Goal: Task Accomplishment & Management: Manage account settings

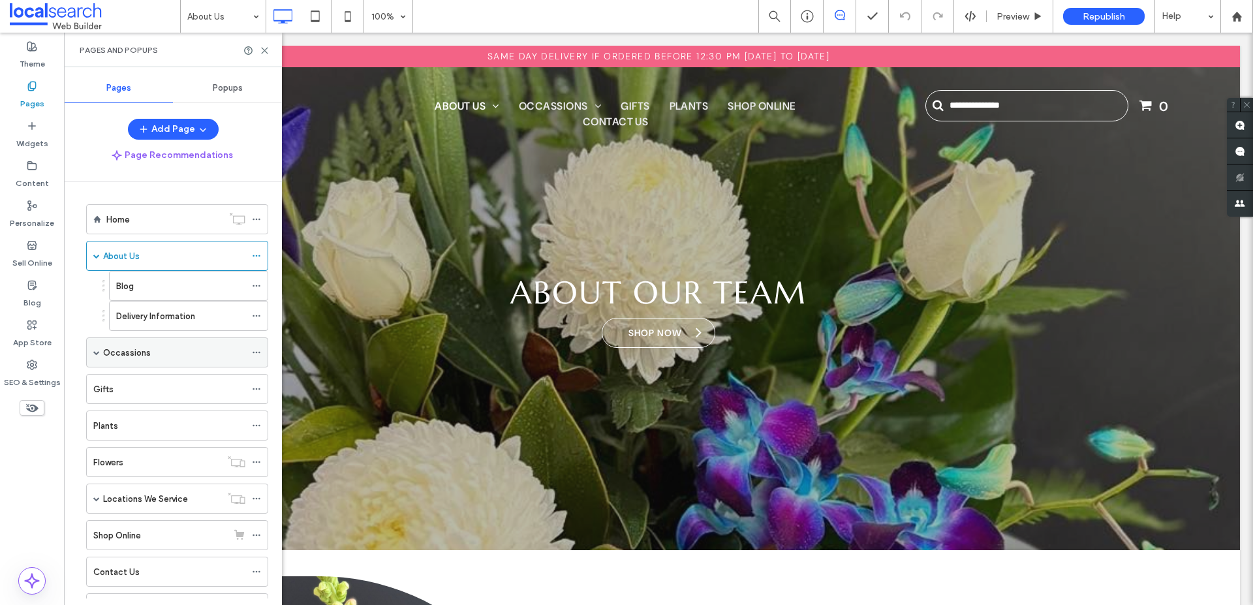
click at [97, 351] on span at bounding box center [96, 352] width 7 height 7
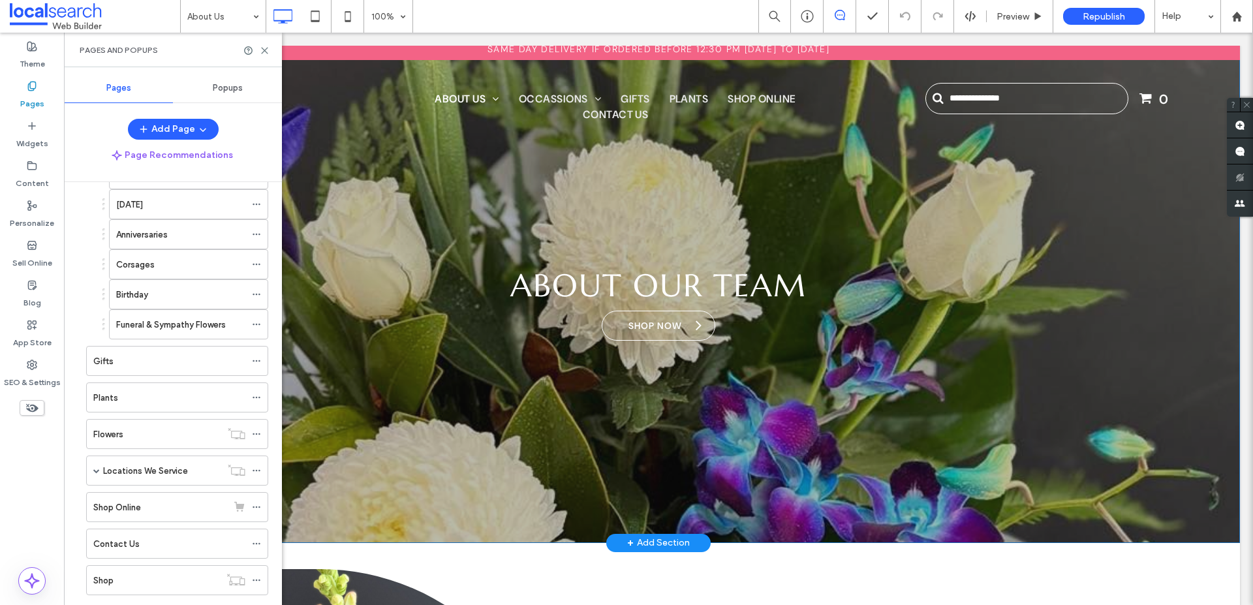
scroll to position [9, 0]
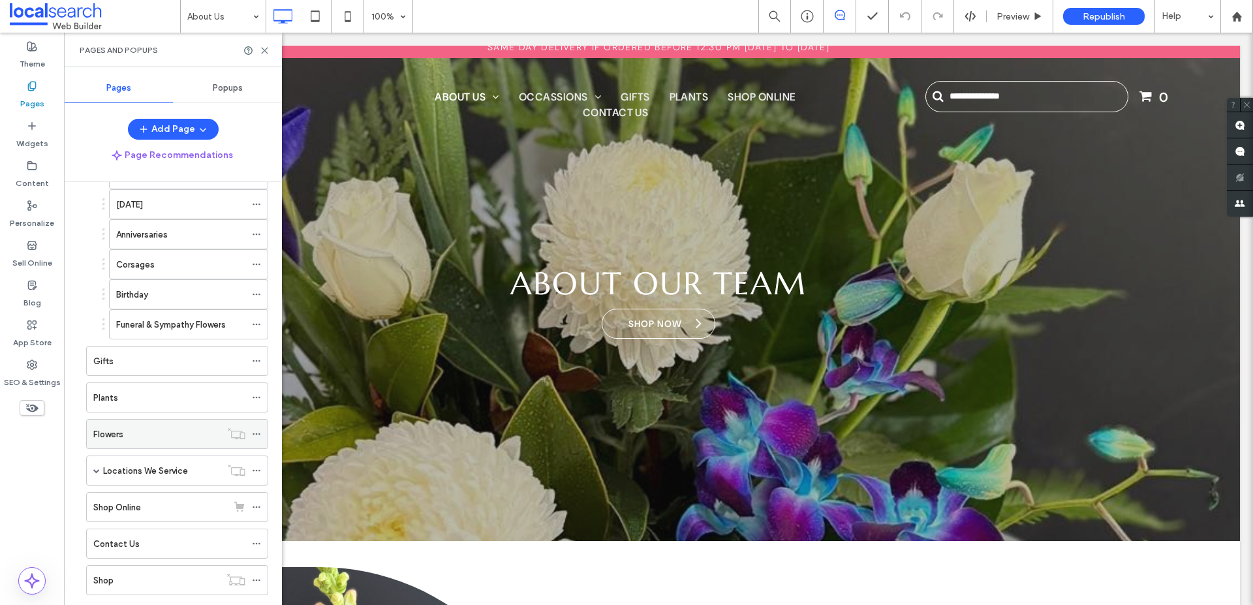
click at [257, 433] on icon at bounding box center [256, 433] width 9 height 9
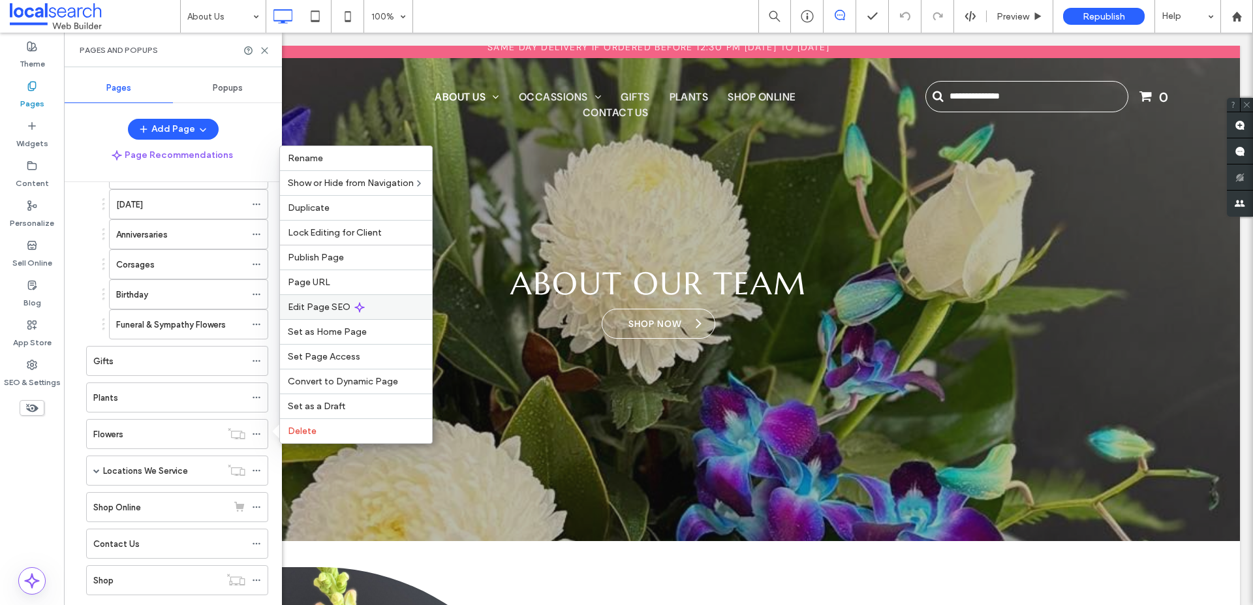
click at [328, 305] on span "Edit Page SEO" at bounding box center [319, 306] width 63 height 11
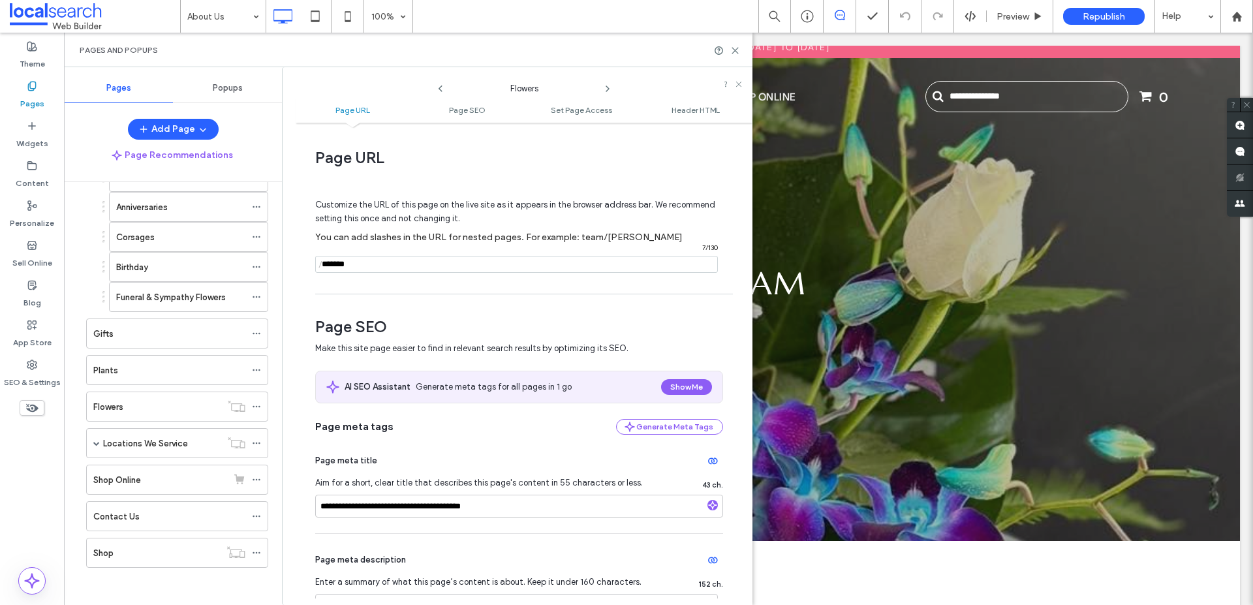
scroll to position [268, 0]
click at [166, 478] on div "Shop Online" at bounding box center [160, 478] width 134 height 14
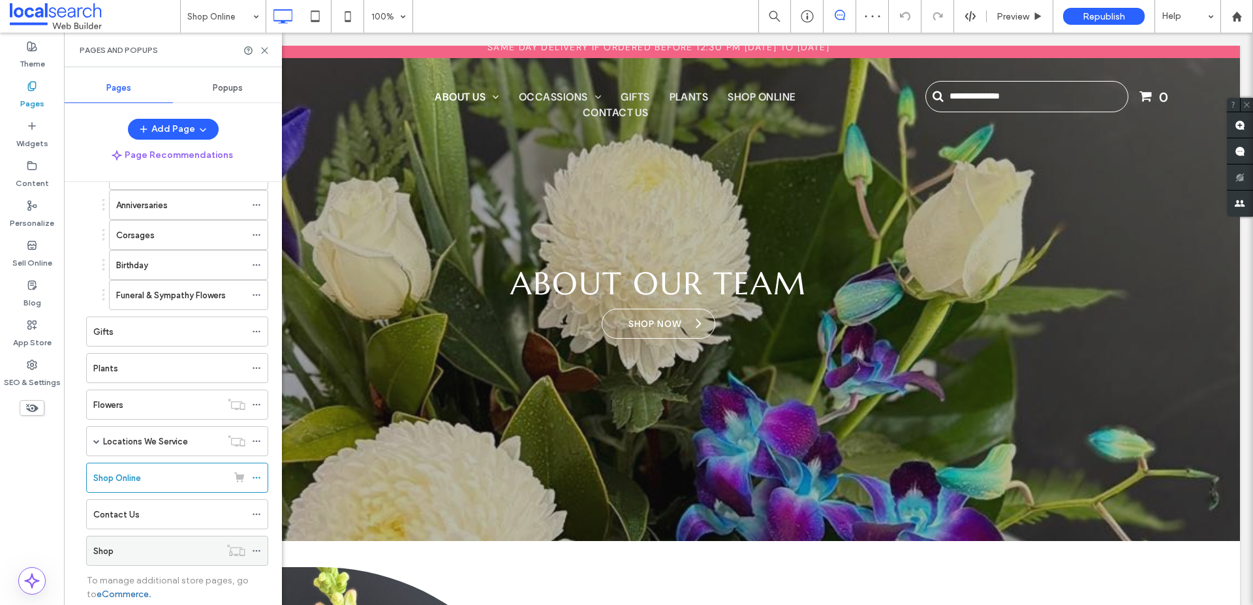
click at [145, 551] on div "Shop" at bounding box center [156, 551] width 127 height 14
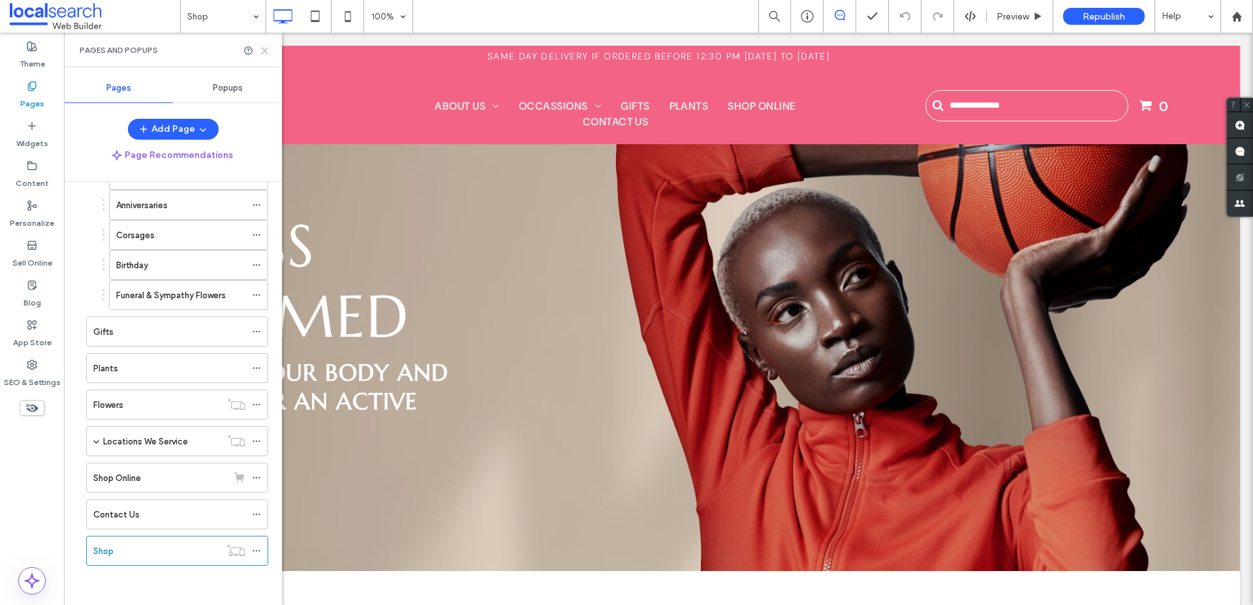
click at [266, 48] on use at bounding box center [265, 51] width 6 height 6
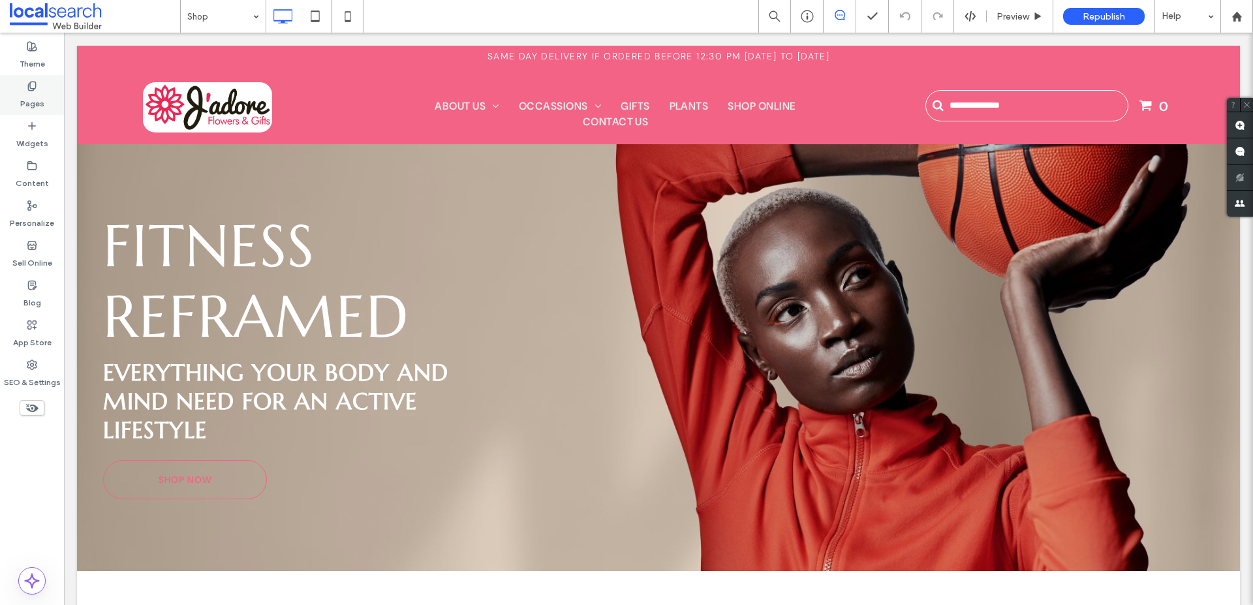
click at [39, 89] on div "Pages" at bounding box center [32, 95] width 64 height 40
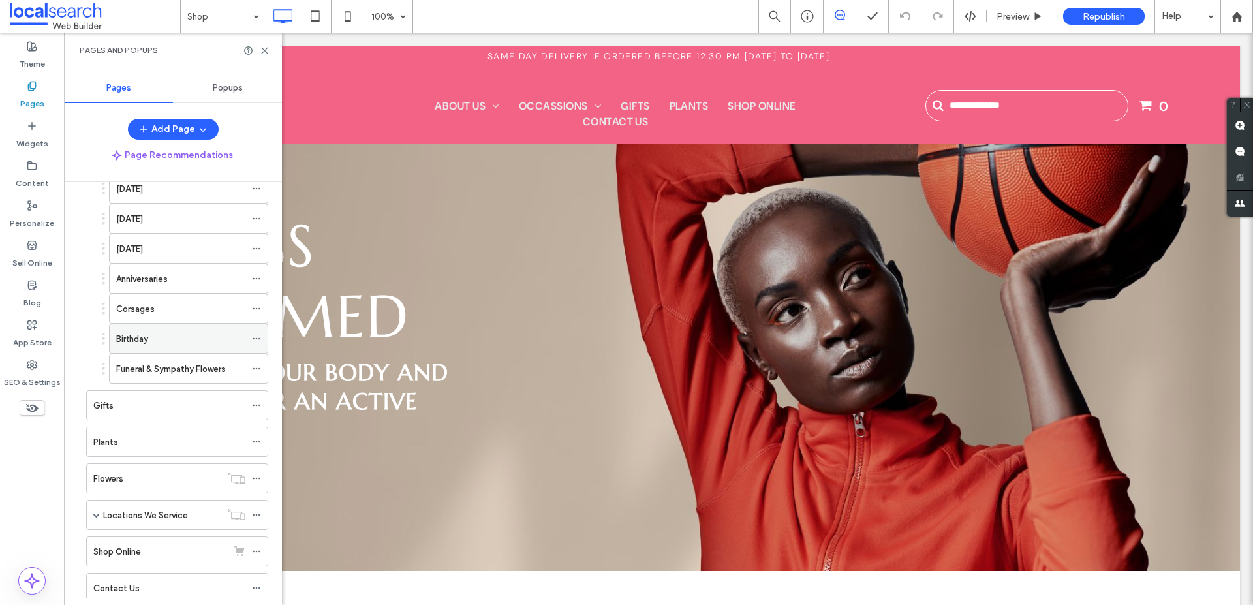
scroll to position [268, 0]
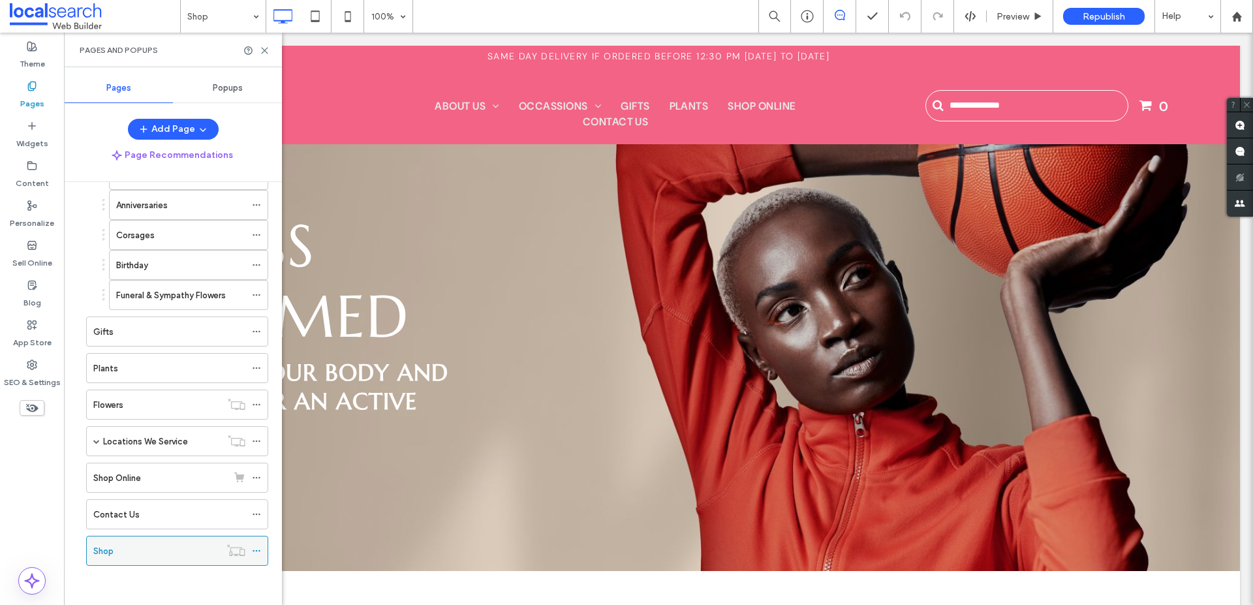
click at [256, 549] on icon at bounding box center [256, 550] width 9 height 9
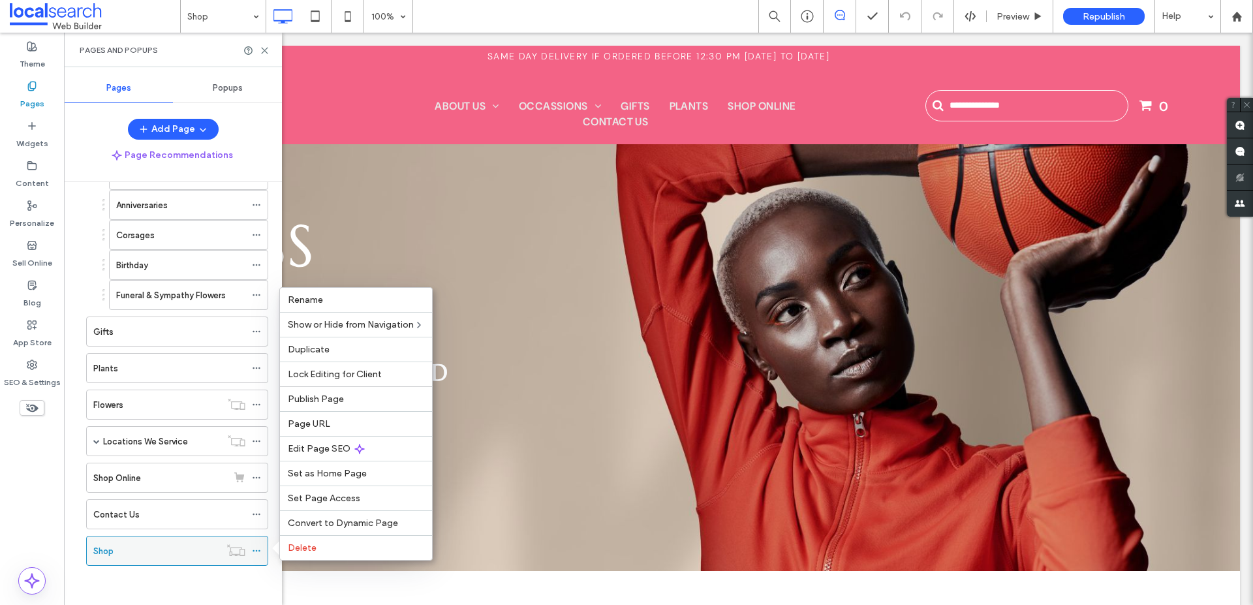
click at [256, 549] on icon at bounding box center [256, 550] width 9 height 9
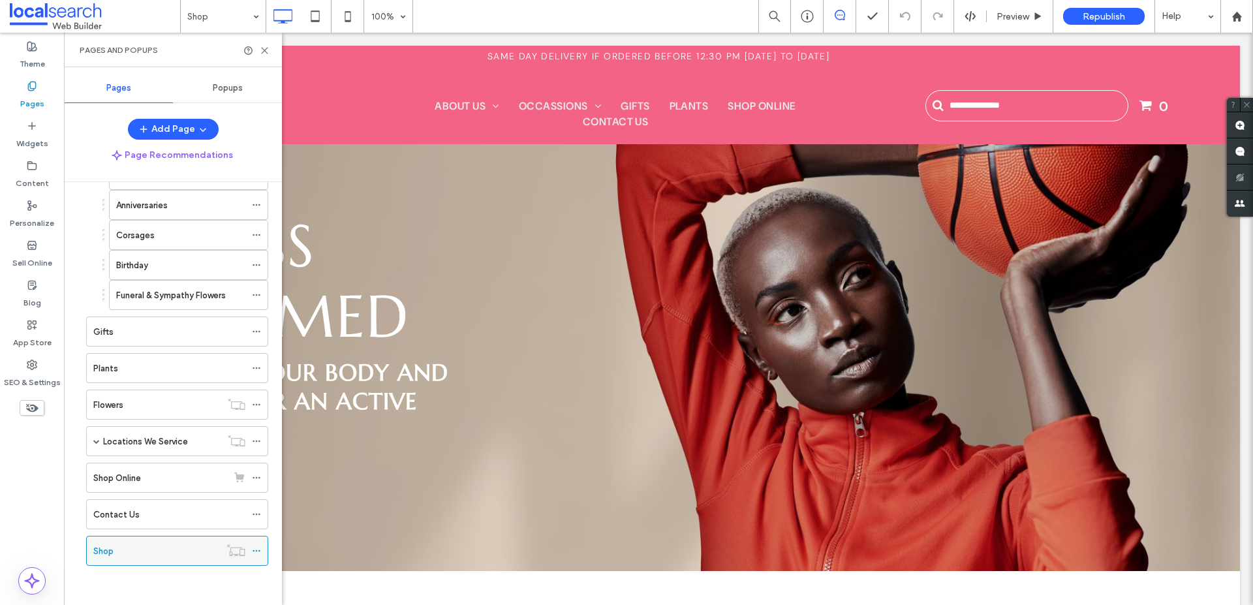
click at [256, 548] on icon at bounding box center [256, 550] width 9 height 9
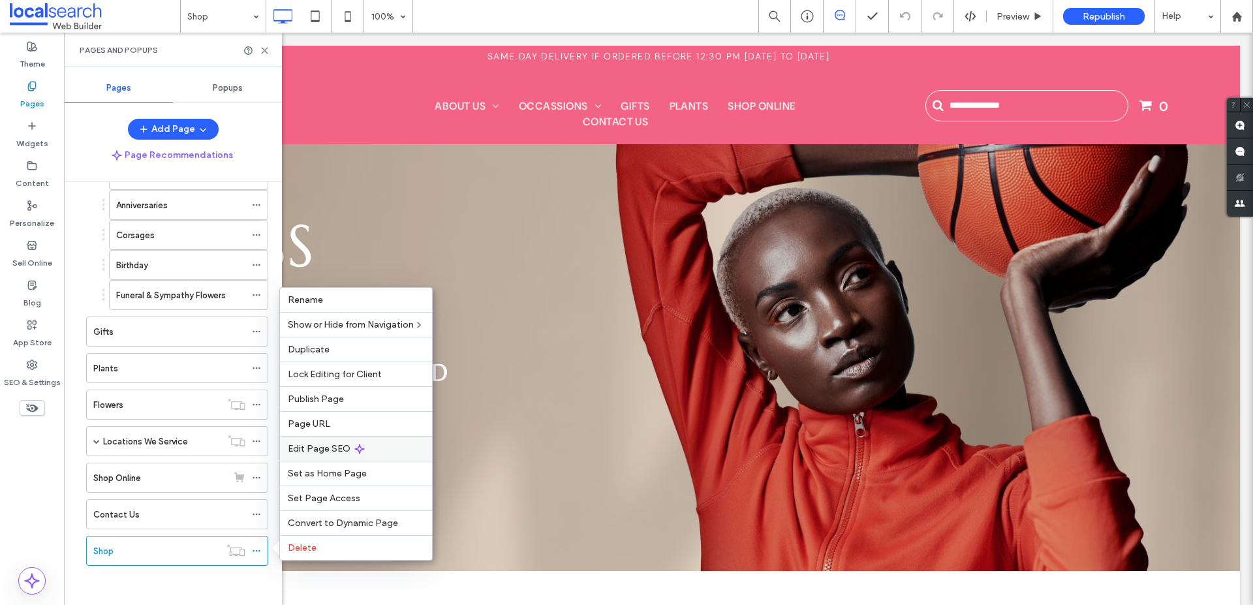
click at [316, 446] on span "Edit Page SEO" at bounding box center [319, 448] width 63 height 11
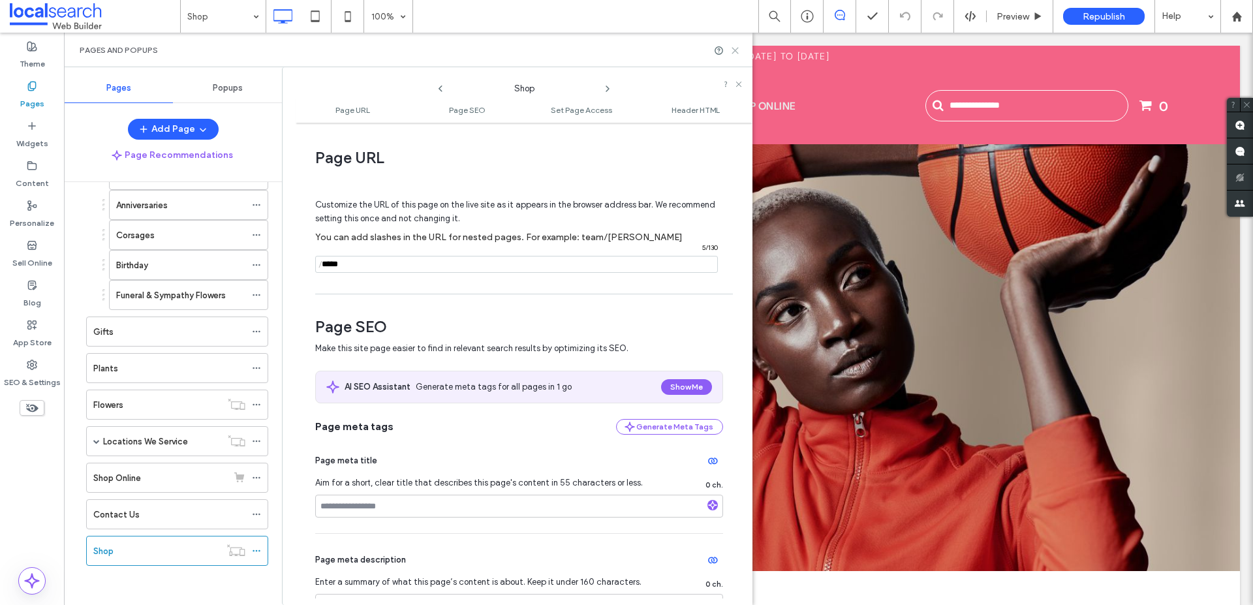
click at [735, 48] on use at bounding box center [735, 51] width 6 height 6
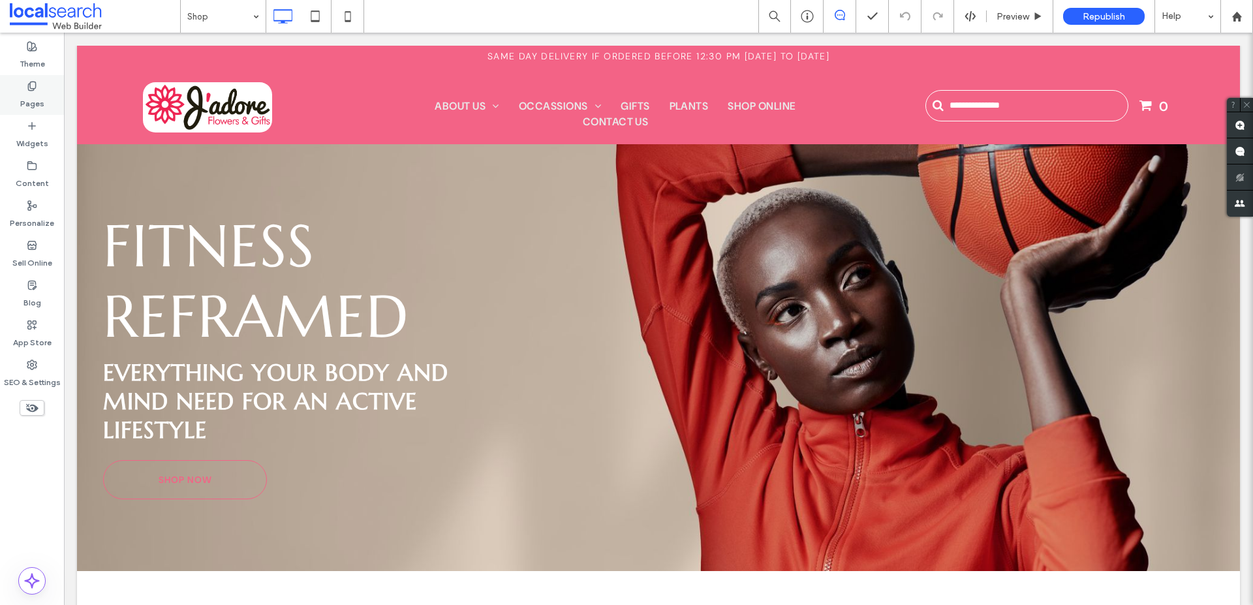
click at [40, 91] on label "Pages" at bounding box center [32, 100] width 24 height 18
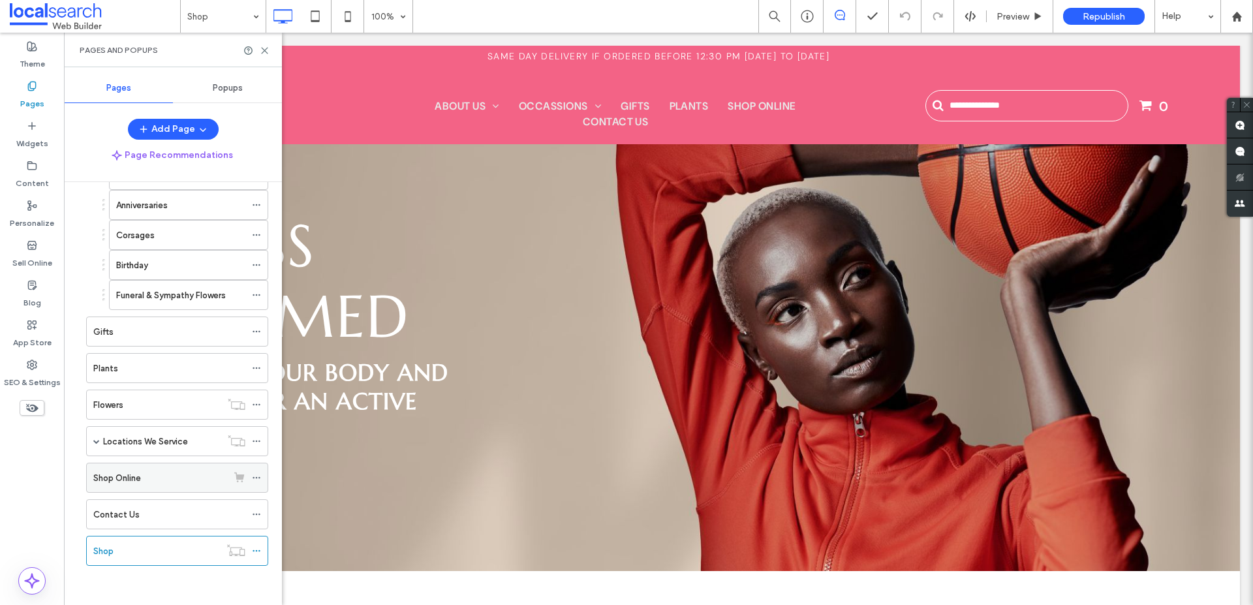
click at [256, 474] on icon at bounding box center [256, 477] width 9 height 9
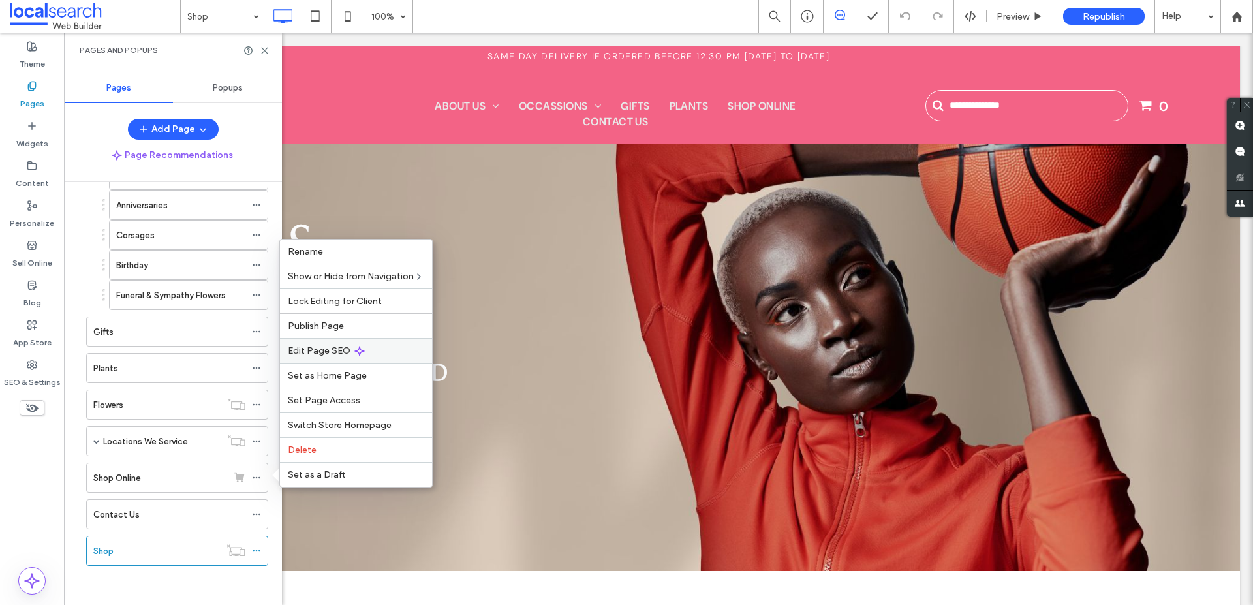
click at [358, 347] on use at bounding box center [359, 350] width 9 height 9
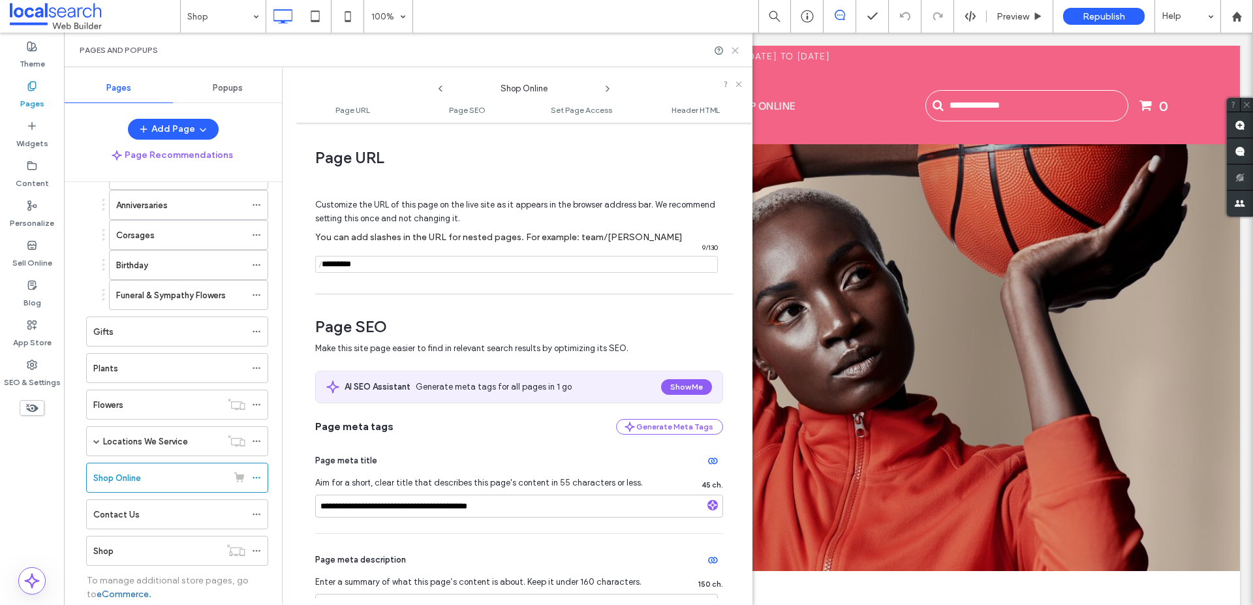
click at [735, 50] on use at bounding box center [735, 51] width 6 height 6
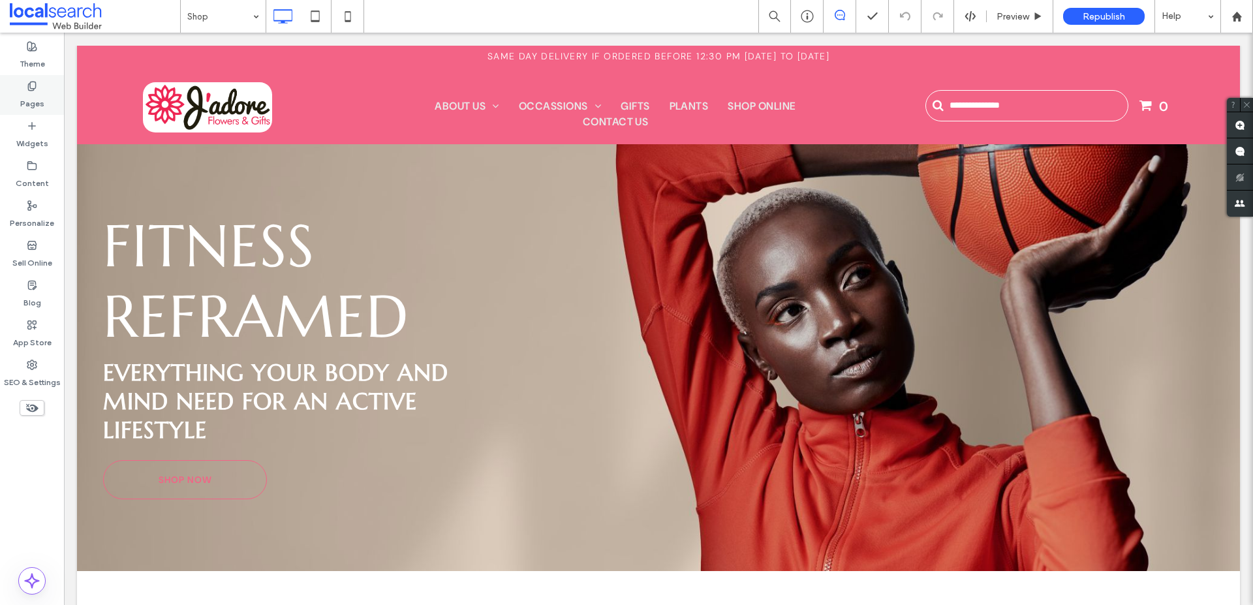
click at [36, 96] on label "Pages" at bounding box center [32, 100] width 24 height 18
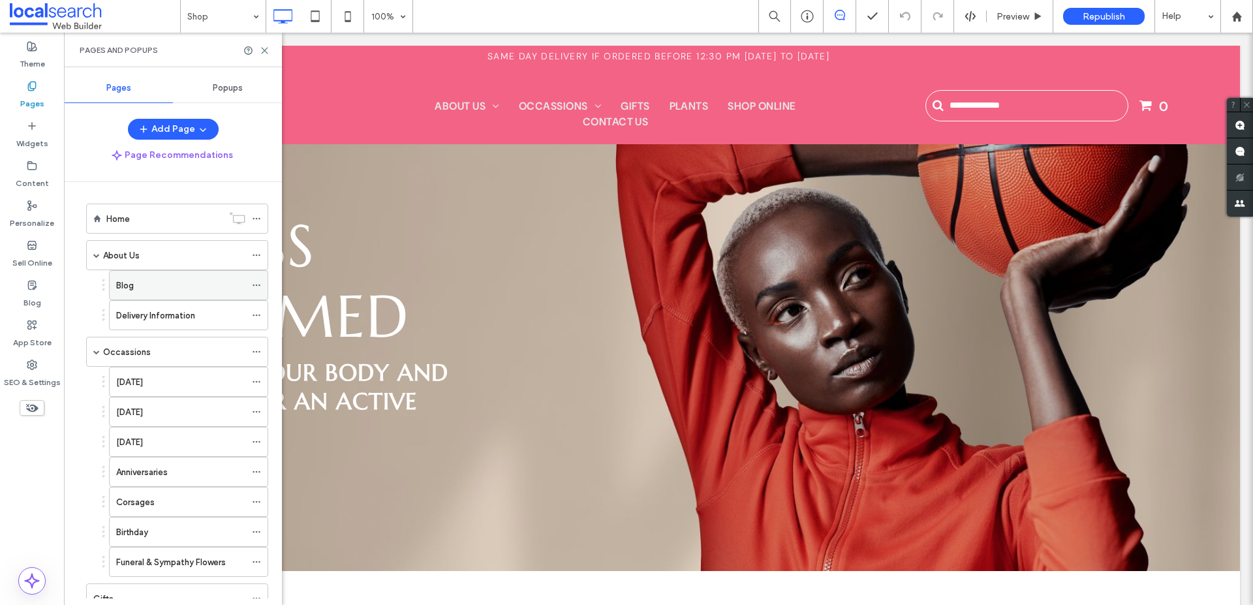
scroll to position [0, 0]
